Goal: Information Seeking & Learning: Learn about a topic

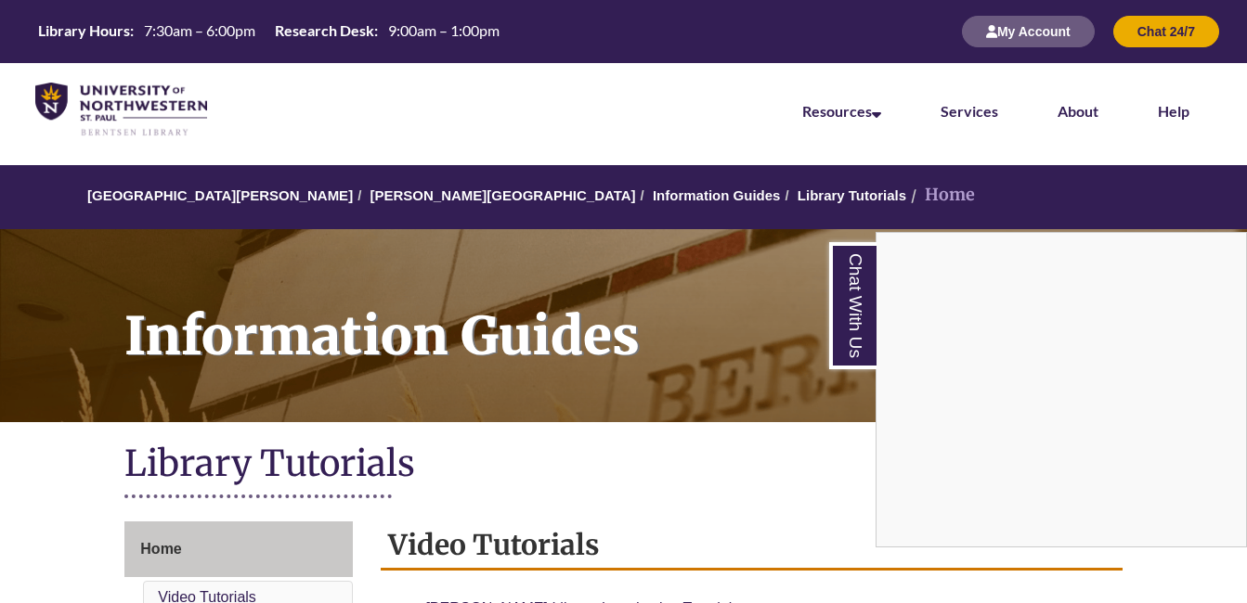
click at [782, 391] on div "Chat With Us" at bounding box center [623, 301] width 1247 height 603
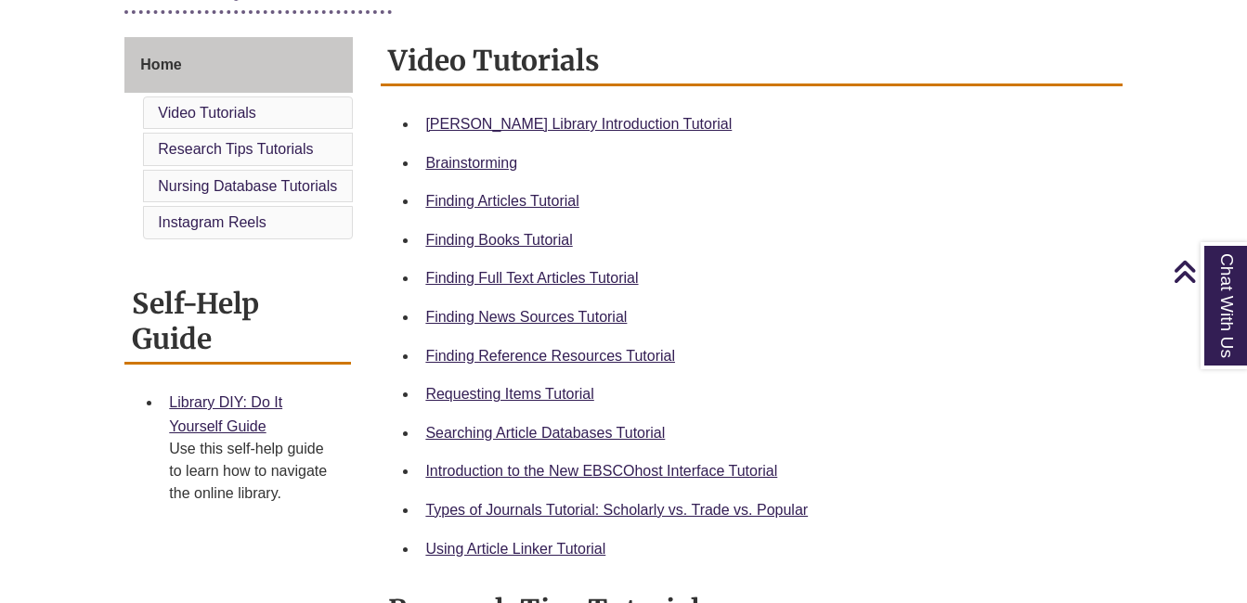
scroll to position [471, 0]
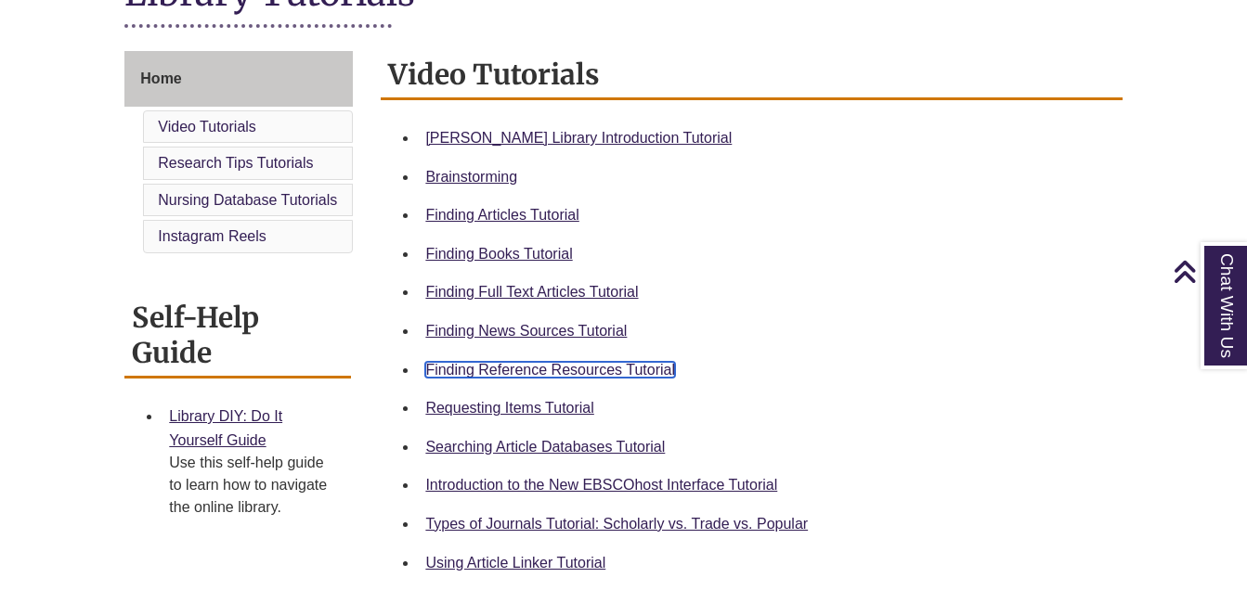
click at [560, 369] on link "Finding Reference Resources Tutorial" at bounding box center [550, 370] width 250 height 16
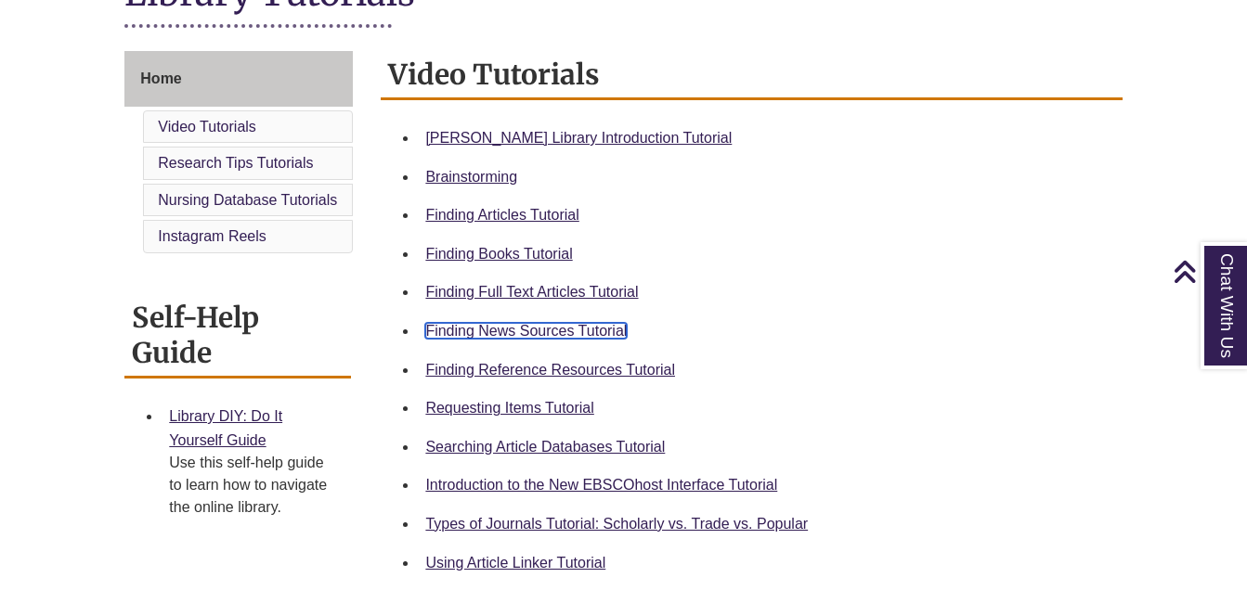
click at [576, 329] on link "Finding News Sources Tutorial" at bounding box center [525, 331] width 201 height 16
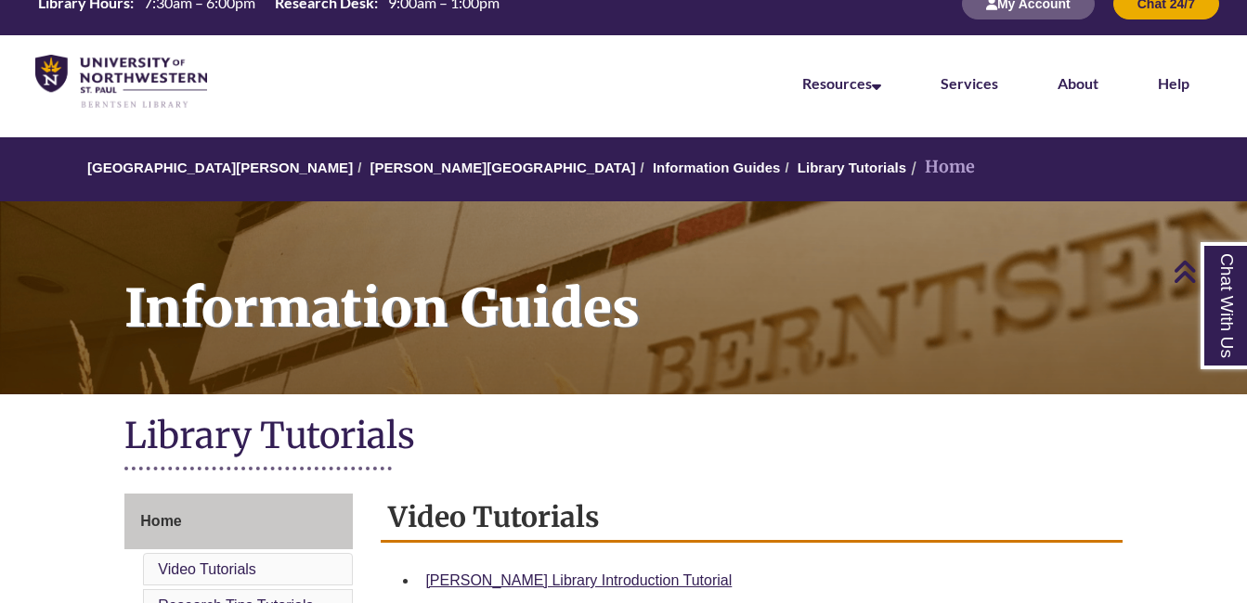
scroll to position [0, 0]
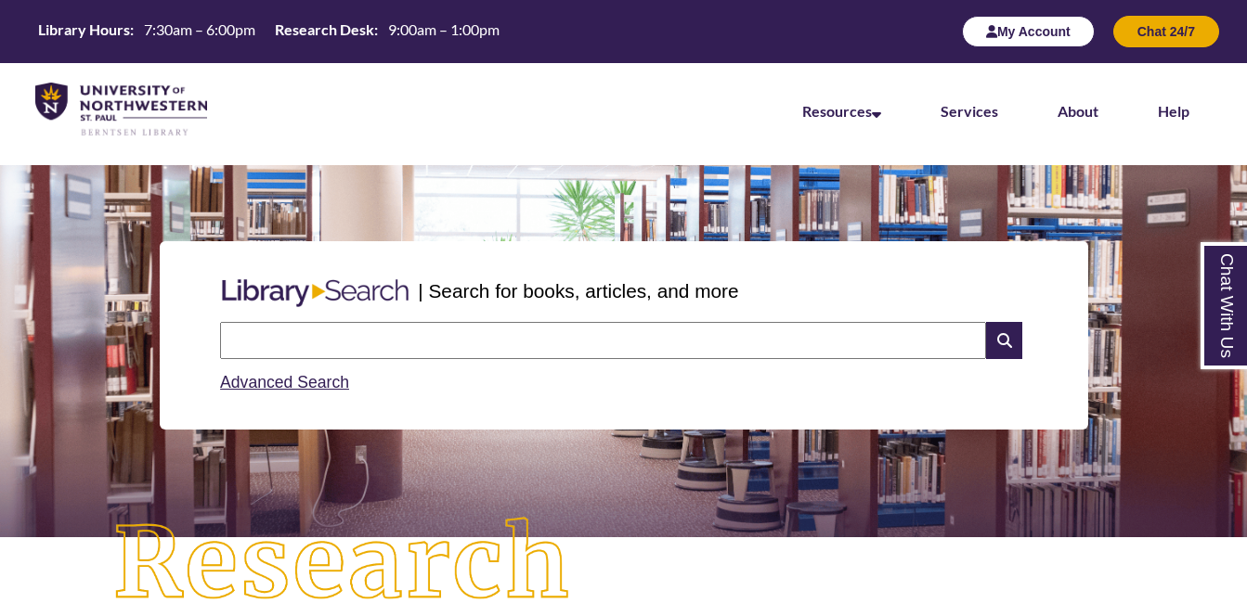
click at [1023, 31] on button "My Account" at bounding box center [1028, 32] width 133 height 32
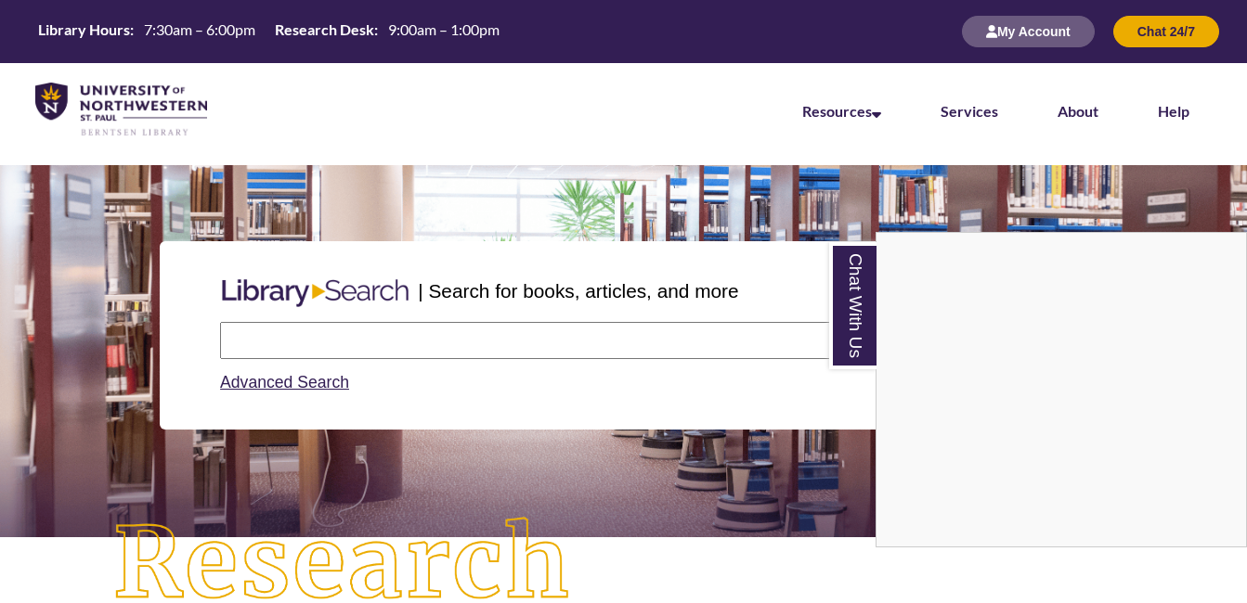
click at [782, 442] on div "Chat With Us" at bounding box center [623, 301] width 1247 height 603
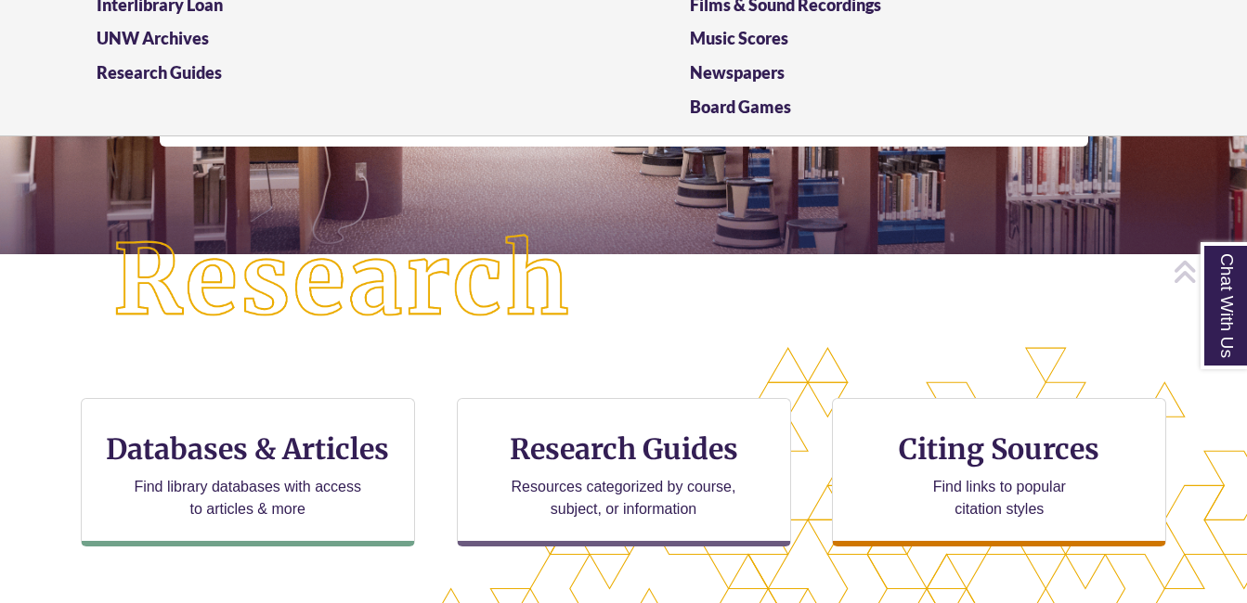
scroll to position [322, 0]
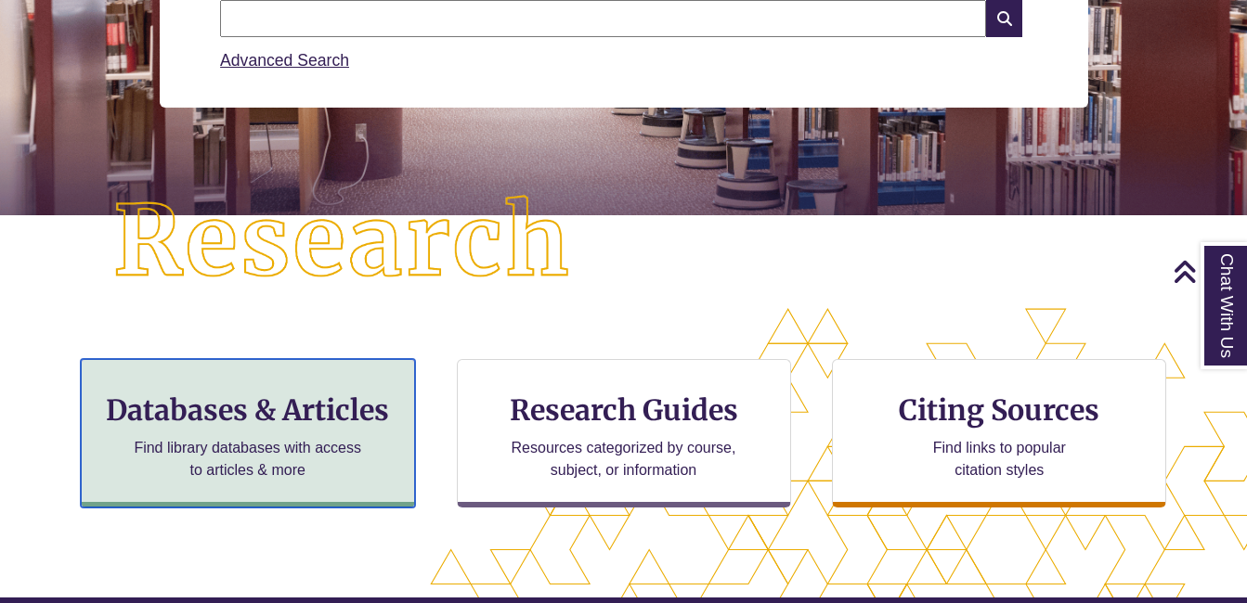
click at [322, 422] on h3 "Databases & Articles" at bounding box center [248, 410] width 303 height 35
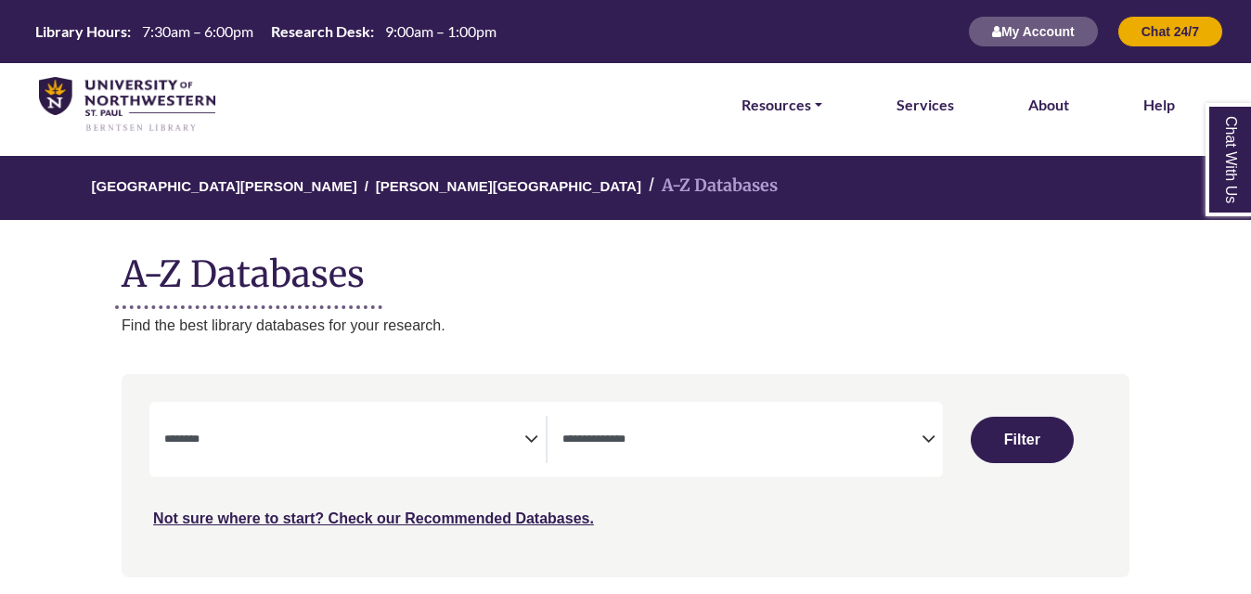
select select "Database Subject Filter"
click at [849, 442] on textarea "Search" at bounding box center [741, 440] width 359 height 15
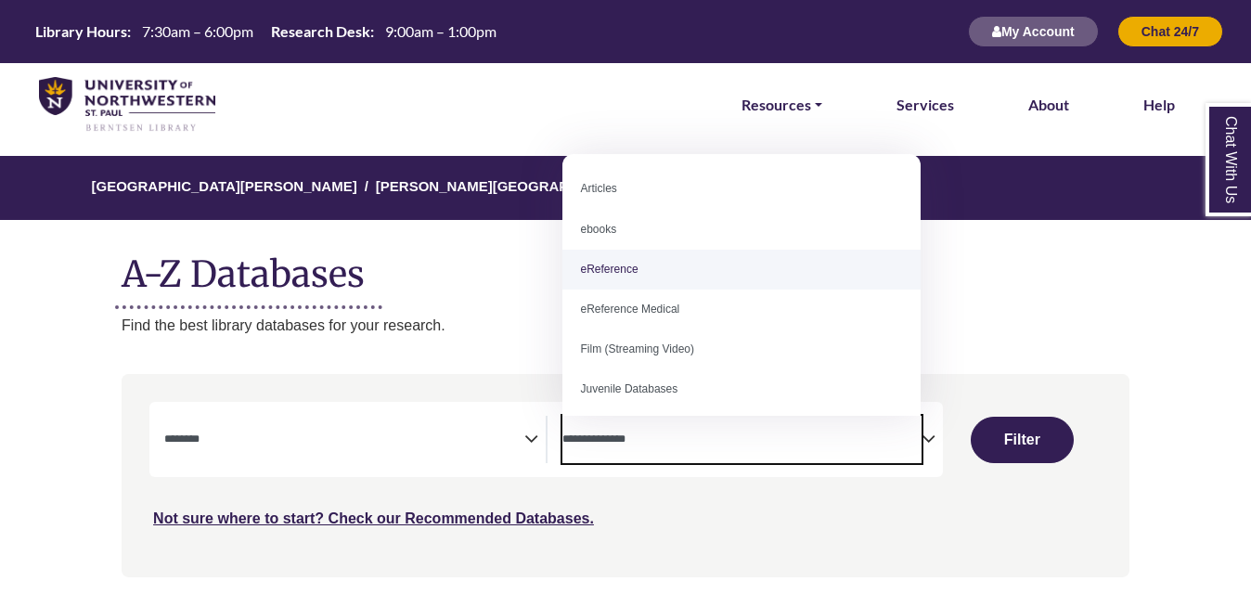
select select "*****"
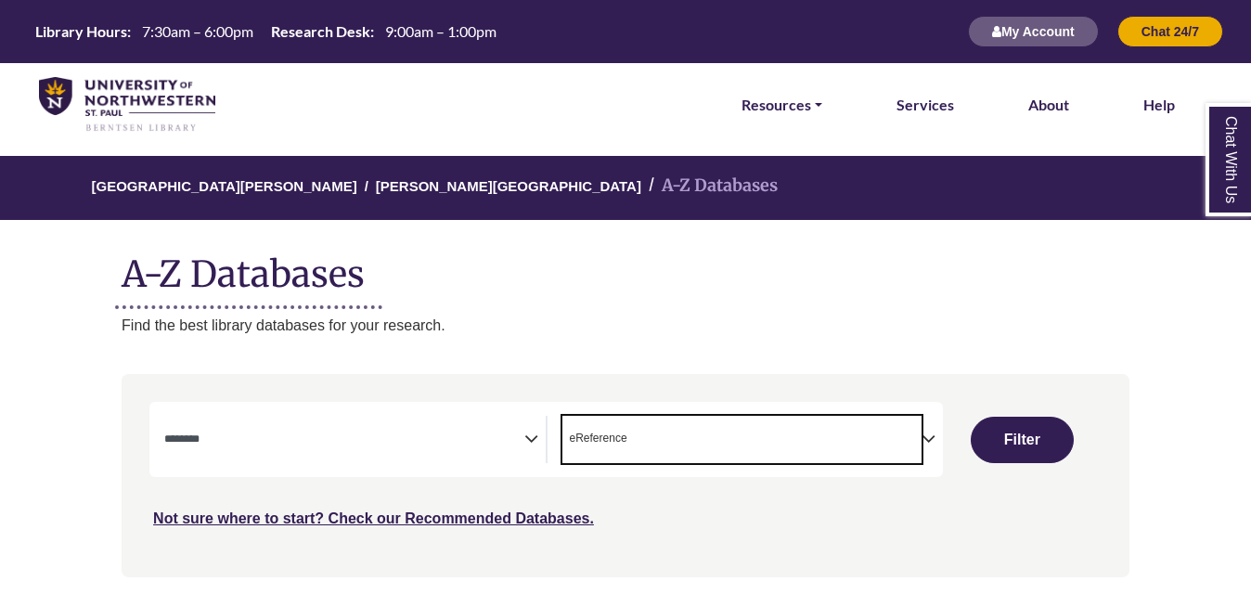
scroll to position [35, 0]
click at [531, 439] on icon "Search filters" at bounding box center [531, 436] width 14 height 28
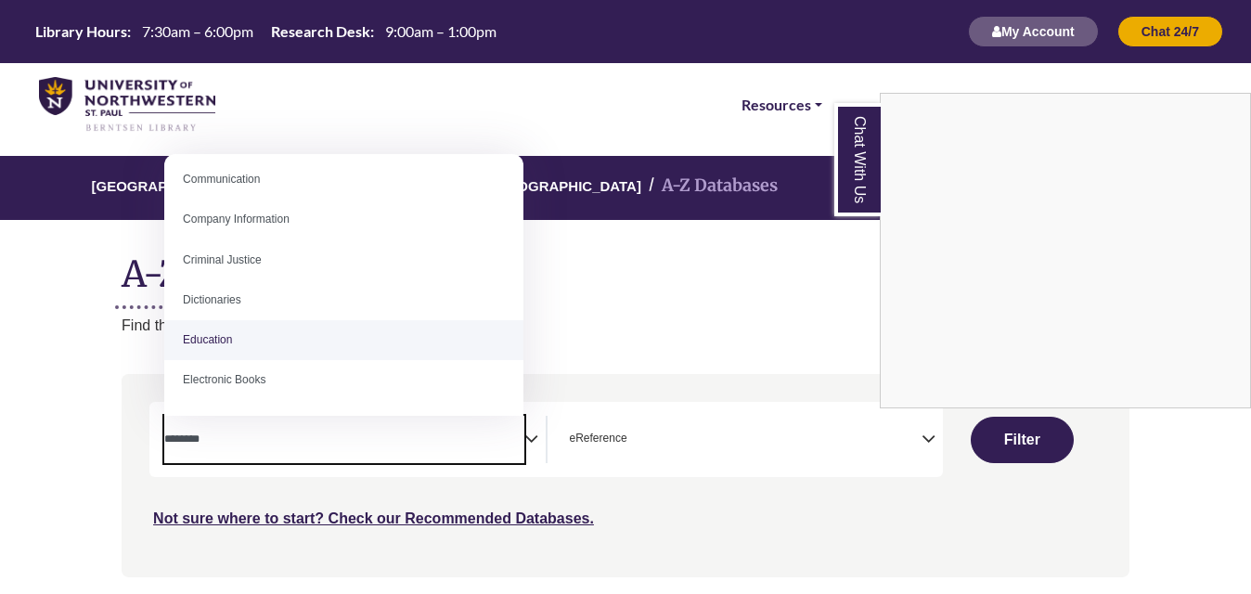
scroll to position [378, 0]
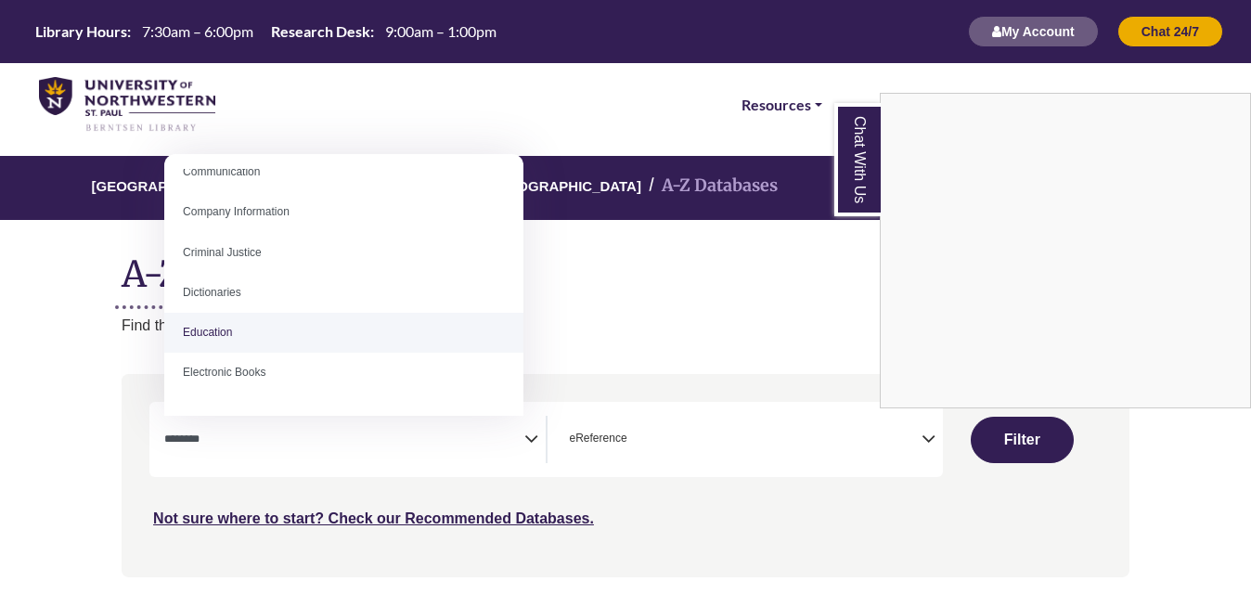
select select "*****"
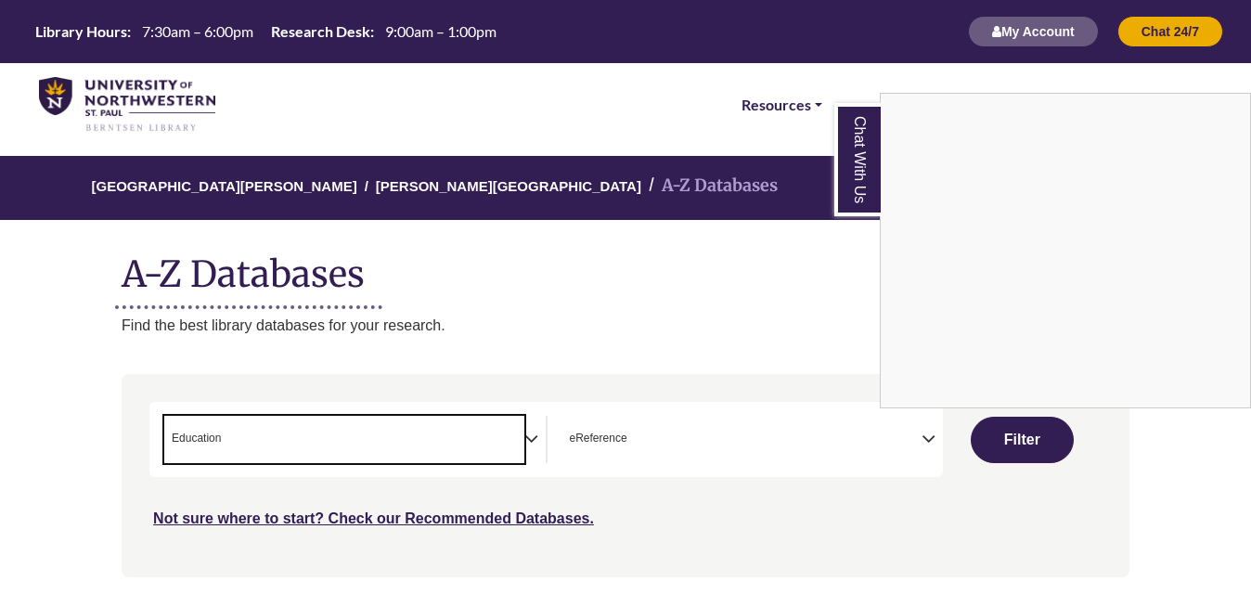
click at [836, 257] on div "Chat With Us" at bounding box center [625, 297] width 1251 height 594
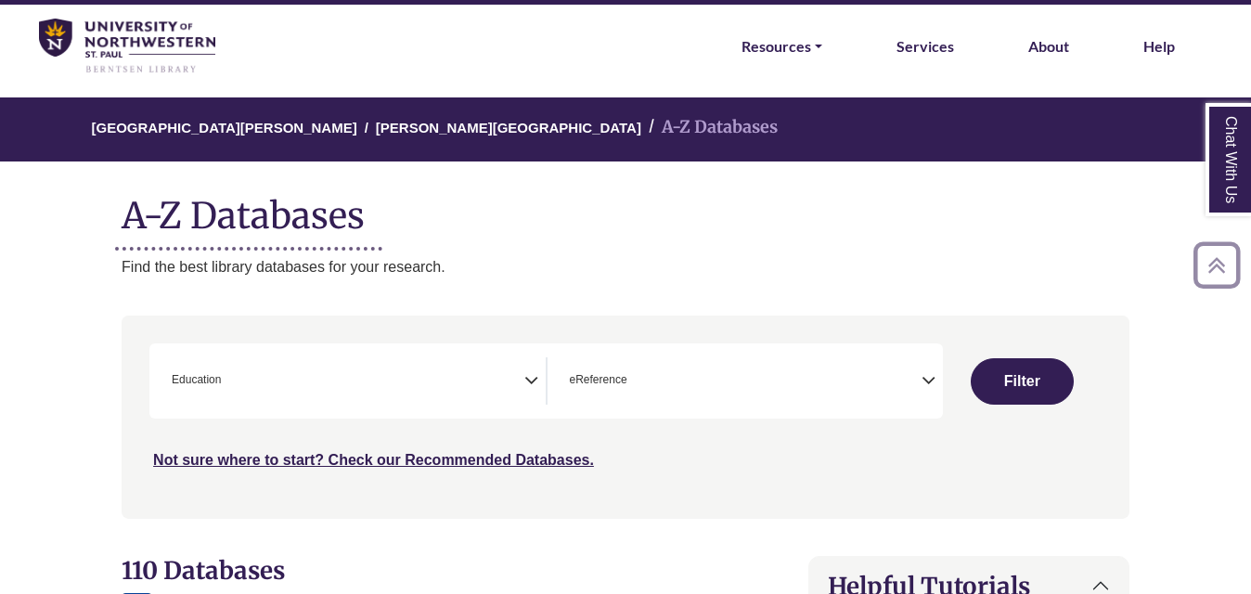
scroll to position [56, 0]
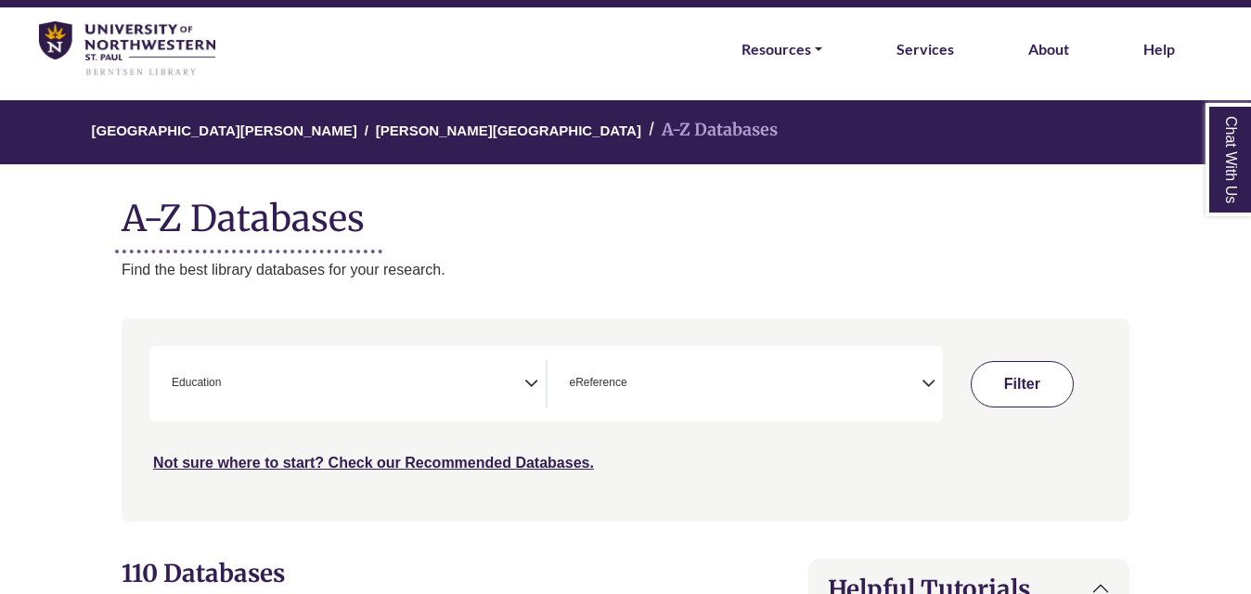
click at [996, 394] on button "Filter" at bounding box center [1022, 384] width 102 height 46
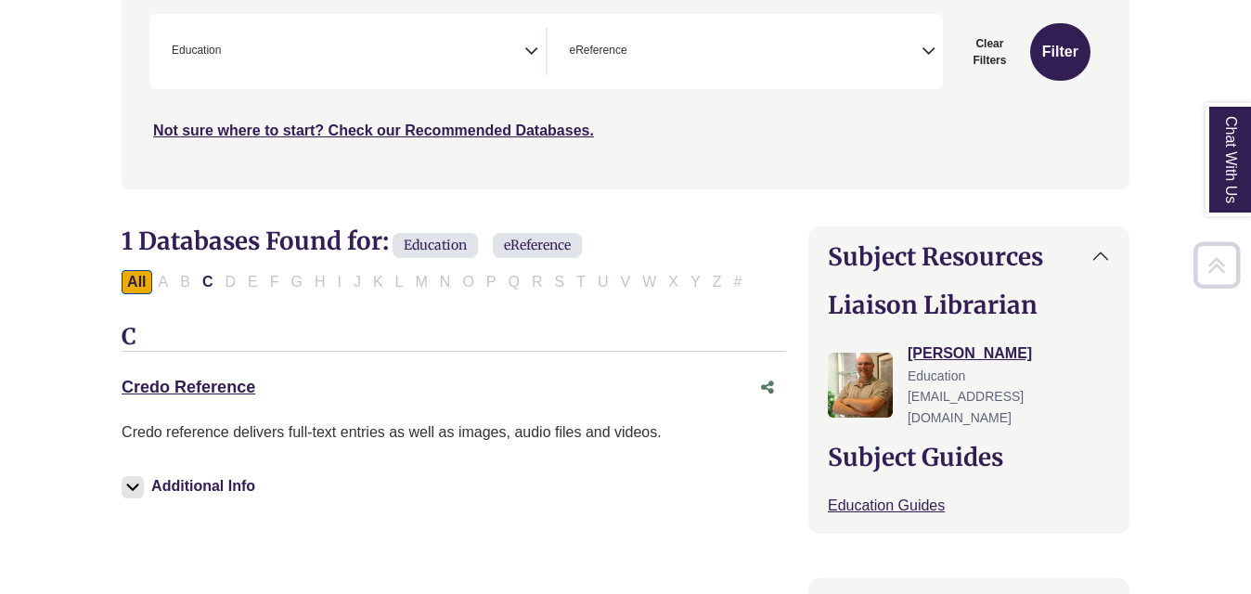
scroll to position [408, 0]
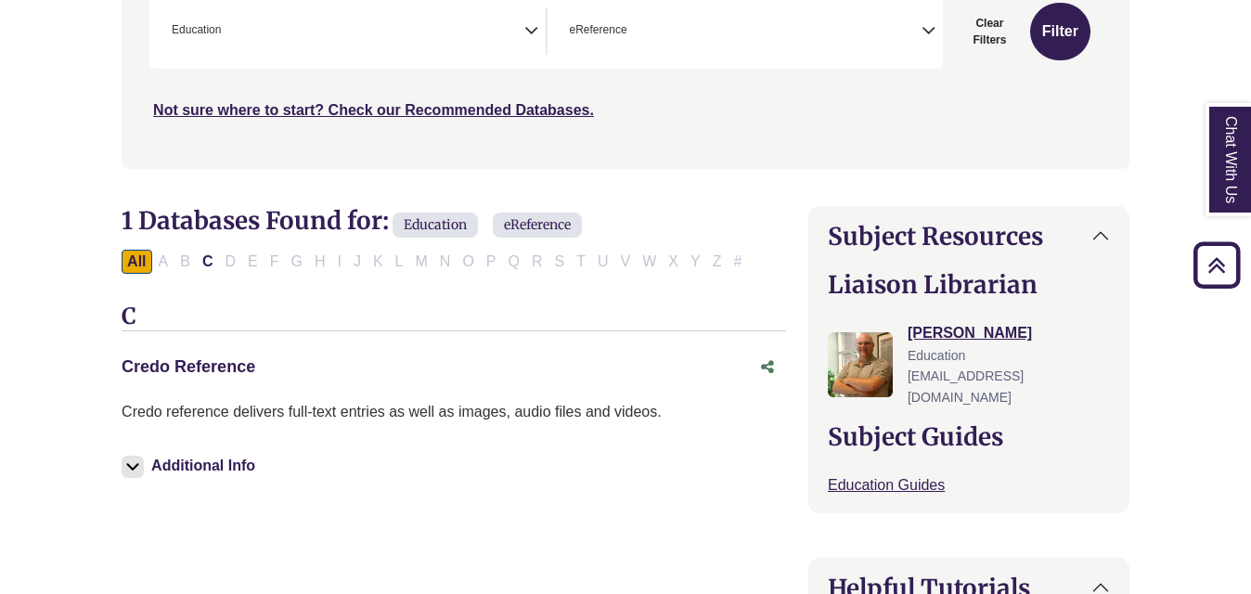
click at [214, 359] on link "Credo Reference This link opens in a new window" at bounding box center [189, 366] width 134 height 19
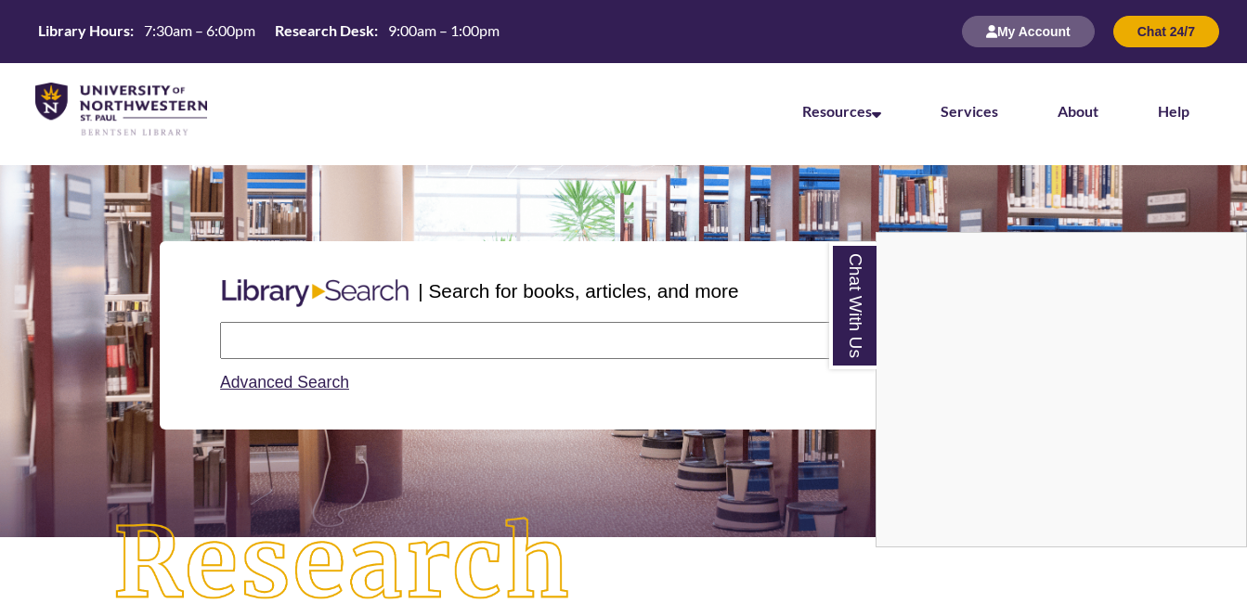
click at [401, 342] on div "Chat With Us" at bounding box center [623, 301] width 1247 height 603
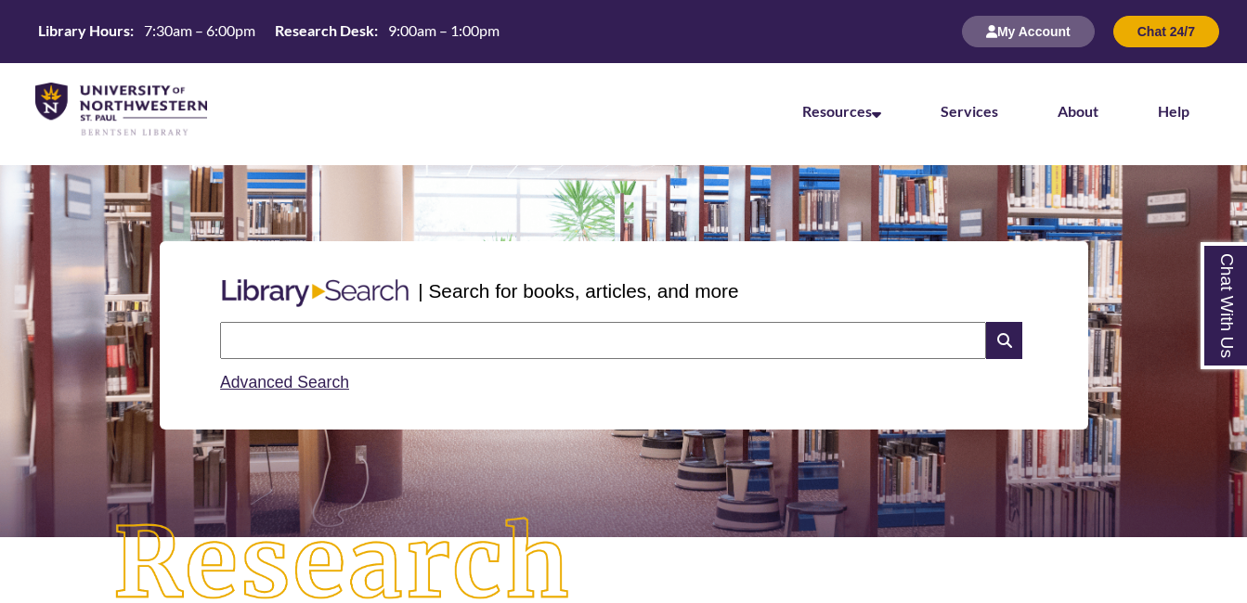
click at [401, 342] on input "text" at bounding box center [603, 340] width 766 height 37
type input "*********"
